Goal: Task Accomplishment & Management: Manage account settings

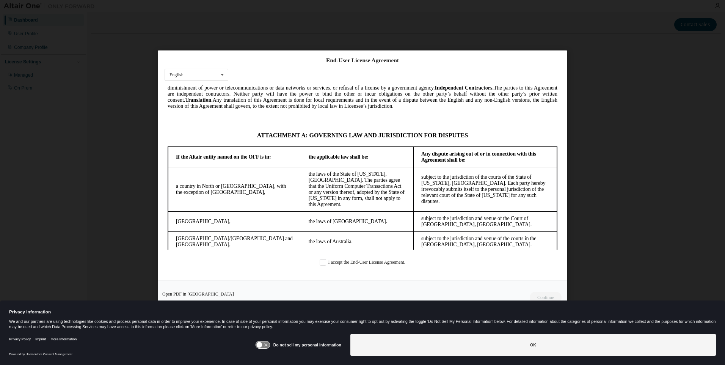
scroll to position [2006, 0]
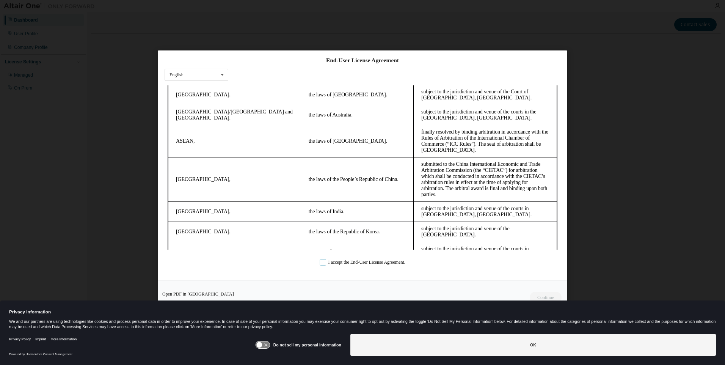
click at [324, 263] on label "I accept the End-User License Agreement." at bounding box center [363, 262] width 86 height 6
click at [536, 297] on button "Continue" at bounding box center [545, 297] width 33 height 11
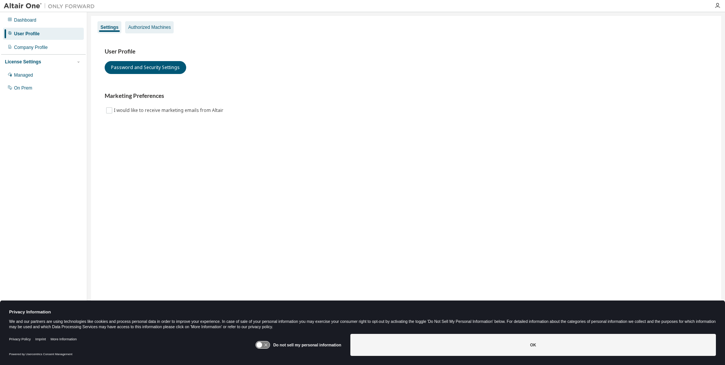
click at [149, 27] on div "Authorized Machines" at bounding box center [149, 27] width 42 height 6
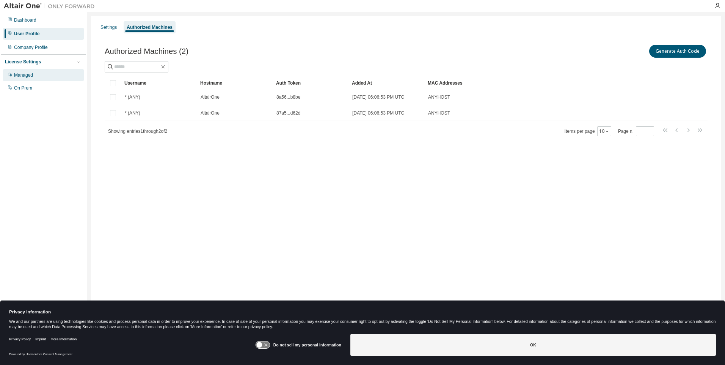
click at [20, 75] on div "Managed" at bounding box center [23, 75] width 19 height 6
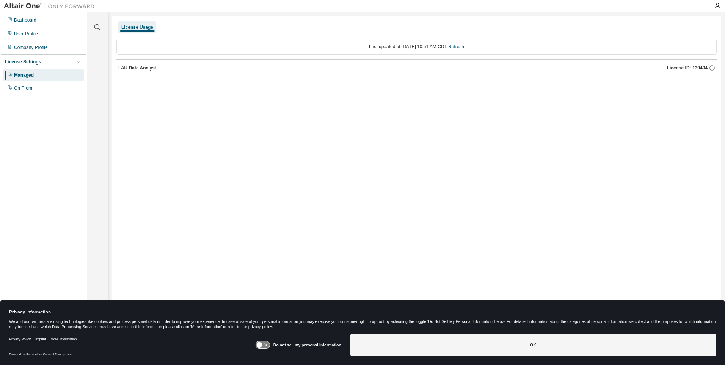
click at [117, 70] on icon "button" at bounding box center [118, 68] width 5 height 5
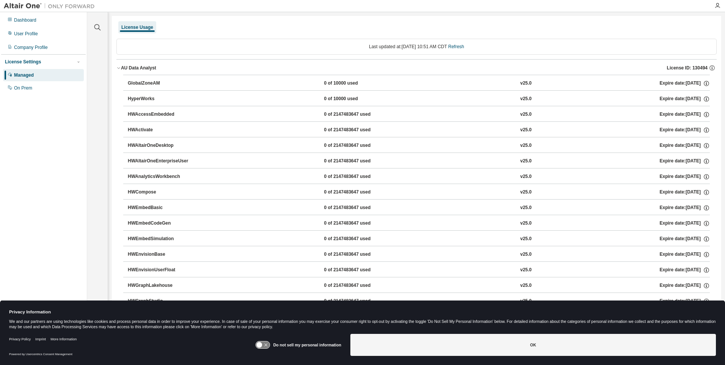
click at [117, 70] on icon "button" at bounding box center [118, 68] width 5 height 5
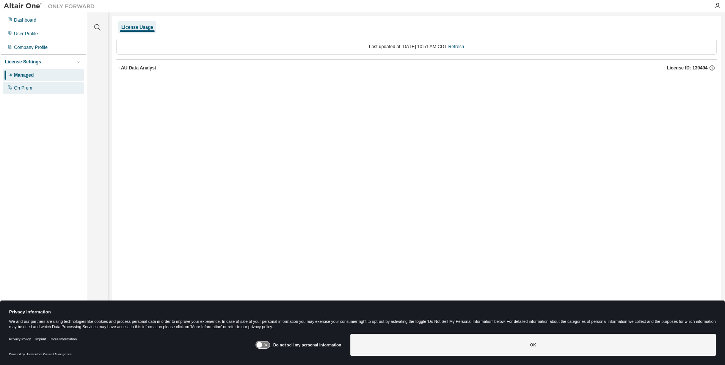
click at [16, 90] on div "On Prem" at bounding box center [23, 88] width 18 height 6
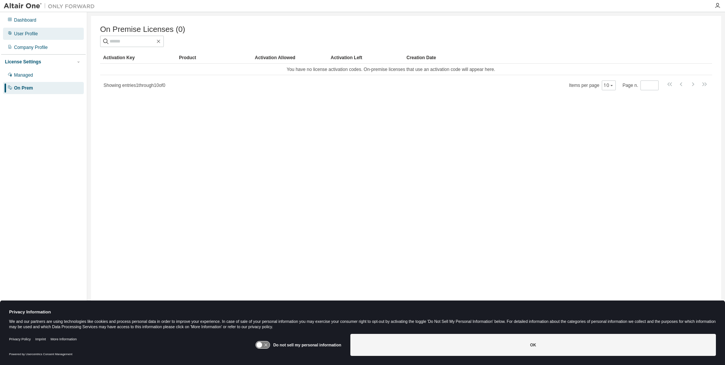
click at [27, 33] on div "User Profile" at bounding box center [26, 34] width 24 height 6
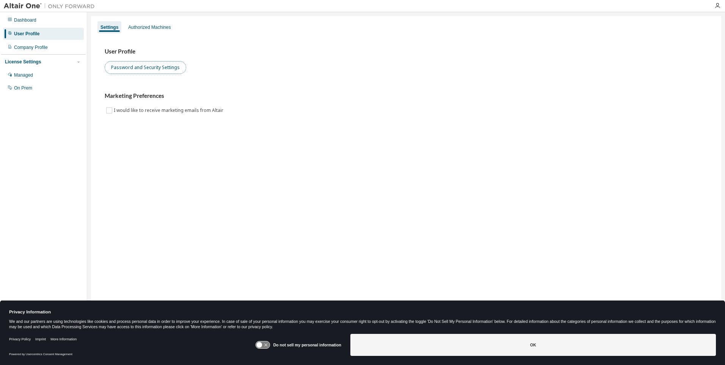
click at [134, 64] on button "Password and Security Settings" at bounding box center [146, 67] width 82 height 13
click at [21, 18] on div "Dashboard" at bounding box center [25, 20] width 22 height 6
